Goal: Find specific page/section: Find specific page/section

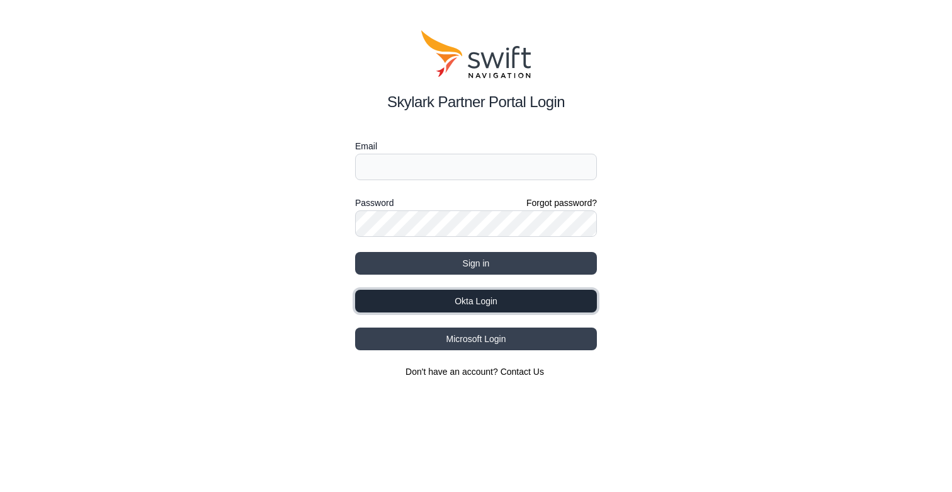
click at [472, 306] on button "Okta Login" at bounding box center [476, 301] width 242 height 23
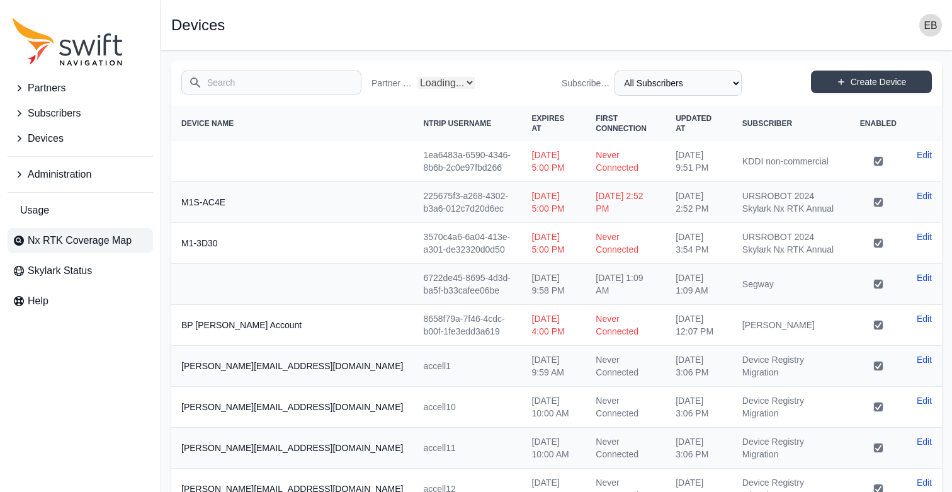
click at [69, 239] on span "Nx RTK Coverage Map" at bounding box center [80, 240] width 104 height 15
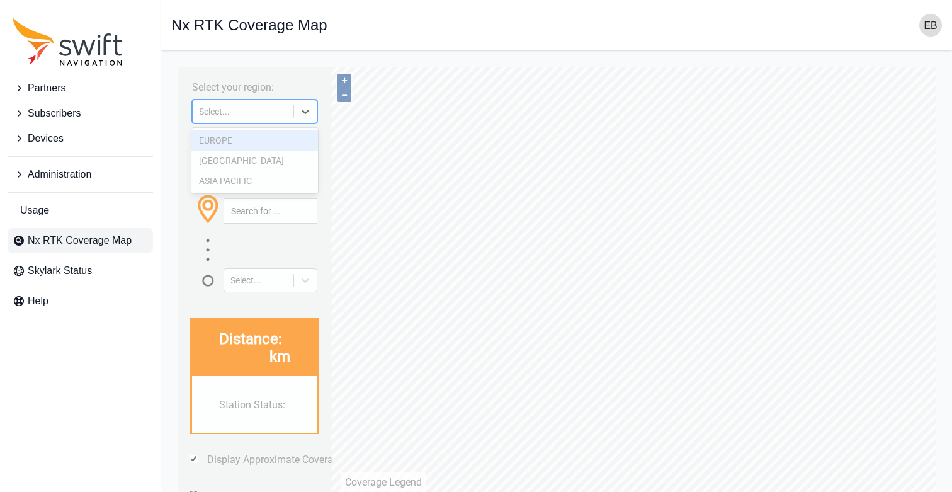
click at [305, 110] on icon at bounding box center [306, 112] width 8 height 4
click at [267, 183] on div "ASIA PACIFIC" at bounding box center [254, 181] width 127 height 20
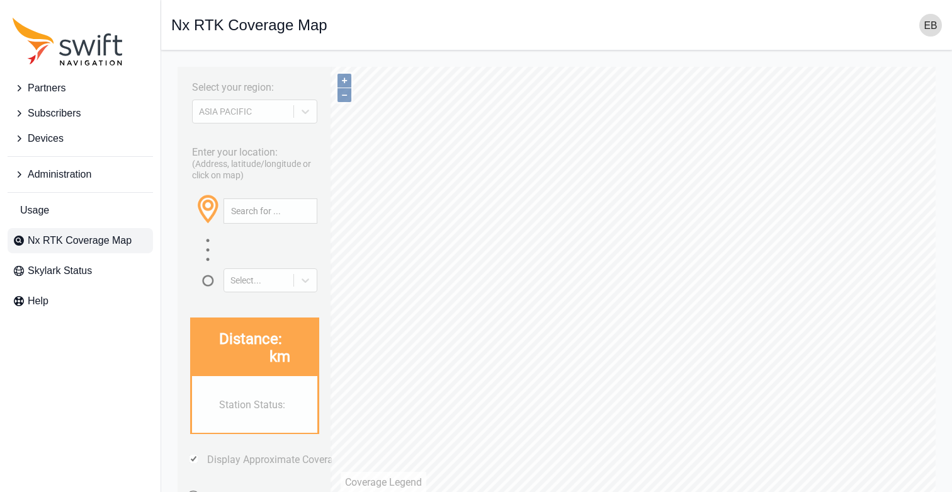
scroll to position [82, 0]
